Goal: Task Accomplishment & Management: Complete application form

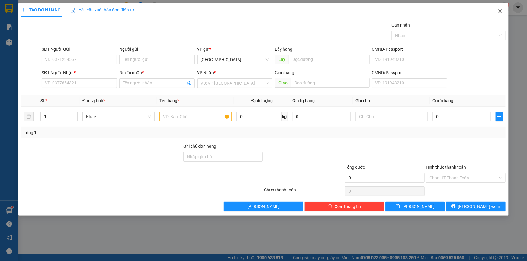
click at [497, 9] on icon "close" at bounding box center [499, 11] width 5 height 5
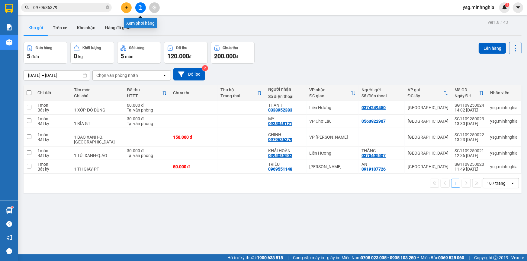
click at [142, 5] on button at bounding box center [140, 7] width 11 height 11
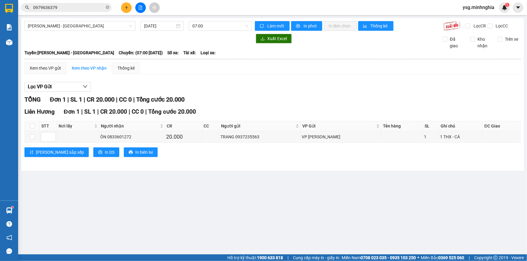
click at [92, 21] on div "Phan Rí - [GEOGRAPHIC_DATA] [DATE] 07:00 Làm mới In phơi In đơn chọn Thống kê L…" at bounding box center [272, 94] width 502 height 153
click at [76, 30] on span "[PERSON_NAME] - [GEOGRAPHIC_DATA]" at bounding box center [80, 25] width 104 height 9
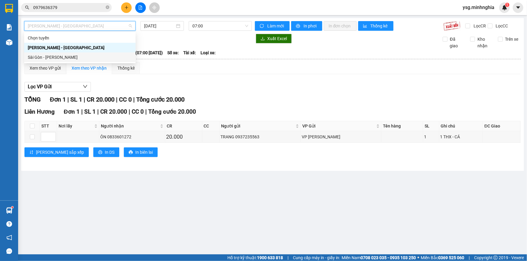
click at [62, 54] on div "Sài Gòn - [PERSON_NAME]" at bounding box center [80, 57] width 104 height 7
type input "[DATE]"
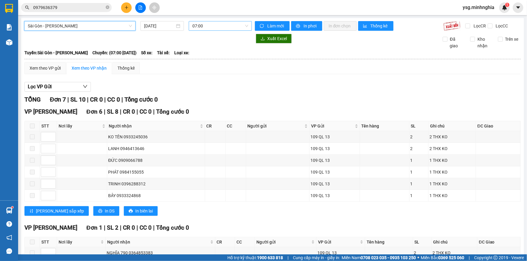
click at [204, 23] on span "07:00" at bounding box center [220, 25] width 56 height 9
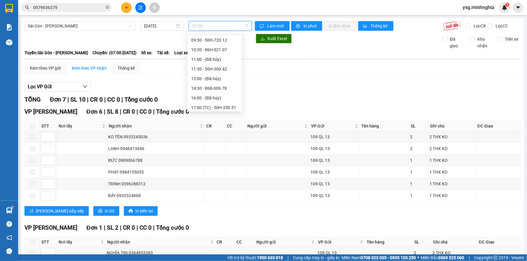
scroll to position [38, 0]
click at [218, 77] on div "14:30 - 86B-009.78" at bounding box center [214, 77] width 47 height 7
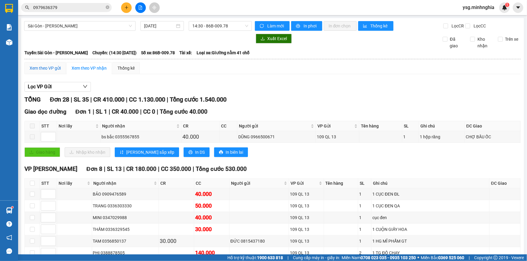
click at [41, 69] on div "Xem theo VP gửi" at bounding box center [45, 68] width 31 height 7
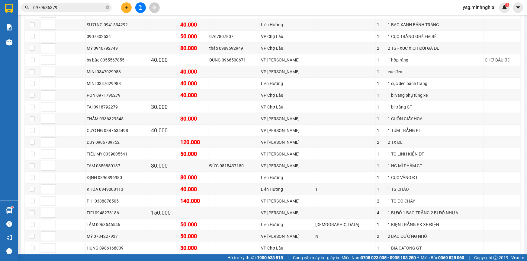
scroll to position [234, 0]
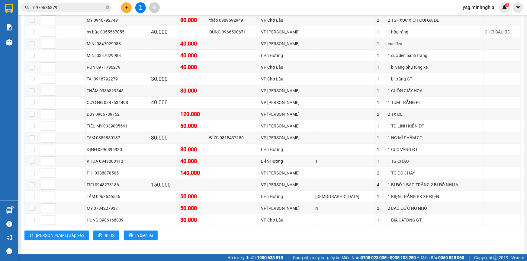
click at [128, 6] on icon "plus" at bounding box center [126, 7] width 4 height 4
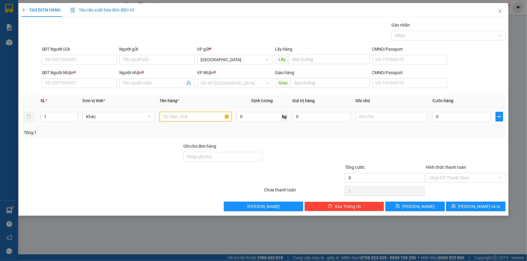
click at [186, 112] on input "text" at bounding box center [195, 117] width 72 height 10
click at [100, 82] on input "SĐT Người Nhận *" at bounding box center [79, 83] width 75 height 10
click at [362, 116] on input "text" at bounding box center [391, 117] width 72 height 10
paste input "ÙN"
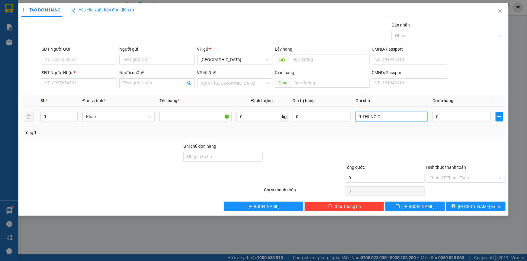
paste input "Â"
paste input "ẤY"
paste input "Ô"
paste input "ỐC"
type input "1 THÙNG GIẤY THUỐC"
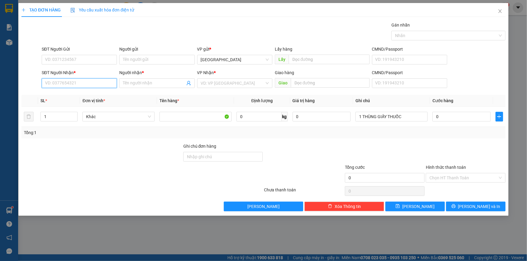
click at [81, 86] on input "SĐT Người Nhận *" at bounding box center [79, 83] width 75 height 10
click at [79, 97] on div "0963458764 - LƯỢNG" at bounding box center [79, 95] width 68 height 7
type input "0963458764"
type input "LƯỢNG"
type input "0963458764"
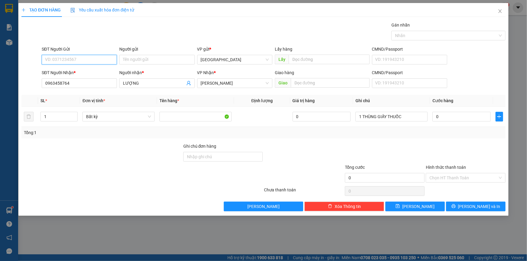
click at [87, 62] on input "SĐT Người Gửi" at bounding box center [79, 60] width 75 height 10
click at [80, 71] on div "0984196680" at bounding box center [79, 72] width 68 height 7
type input "0984196680"
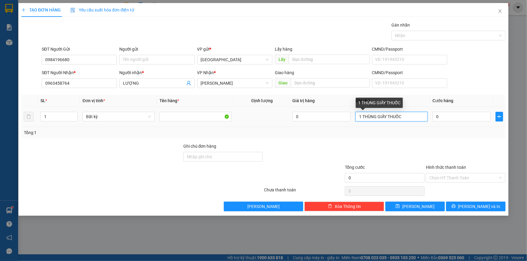
click at [413, 120] on input "1 THÙNG GIẤY THUỐC" at bounding box center [391, 117] width 72 height 10
paste input "ƯƠ"
paste input "Ớ"
type input "1 THÙNG GIẤY THUỐC NƯỚC"
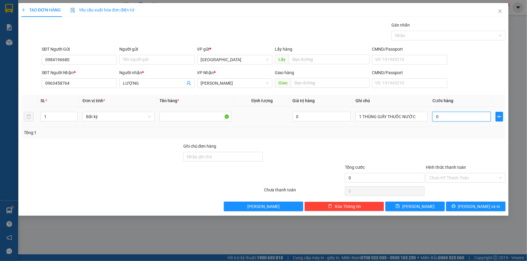
click at [459, 118] on input "0" at bounding box center [461, 117] width 58 height 10
type input "5"
type input "50"
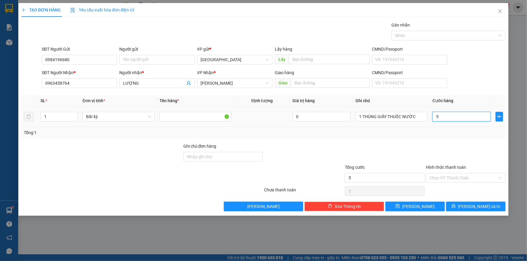
type input "50"
type input "50.000"
click at [459, 176] on input "Hình thức thanh toán" at bounding box center [463, 178] width 68 height 9
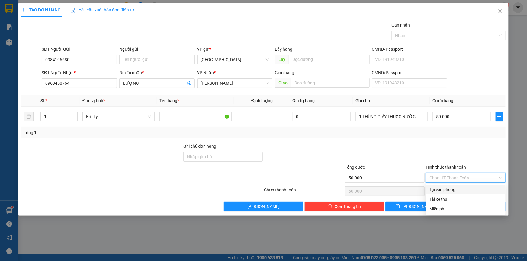
click at [453, 187] on div "Tại văn phòng" at bounding box center [465, 190] width 72 height 7
type input "0"
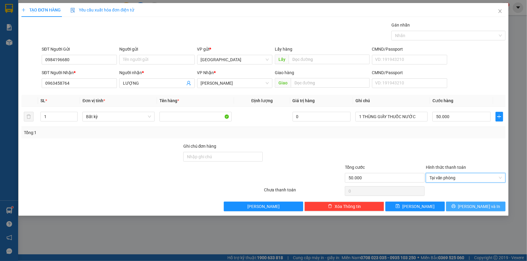
click at [483, 205] on span "[PERSON_NAME] và In" at bounding box center [479, 206] width 42 height 7
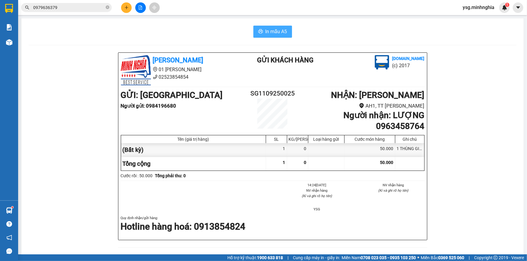
click at [265, 31] on span "In mẫu A5" at bounding box center [276, 32] width 22 height 8
